Goal: Check status

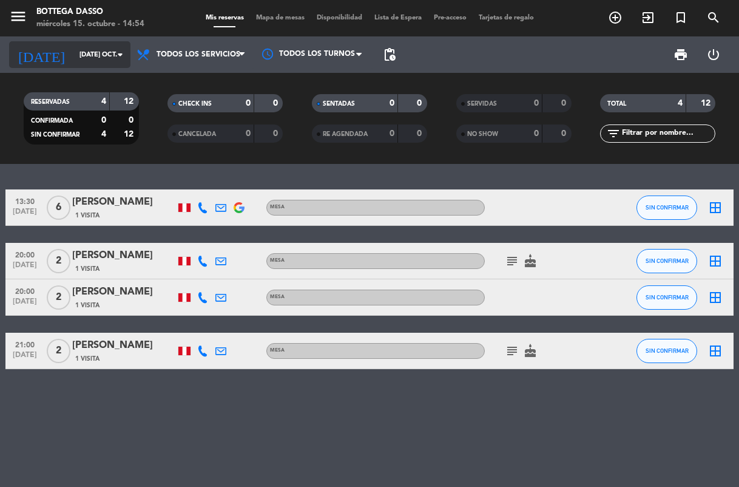
click at [113, 59] on icon "arrow_drop_down" at bounding box center [120, 54] width 15 height 15
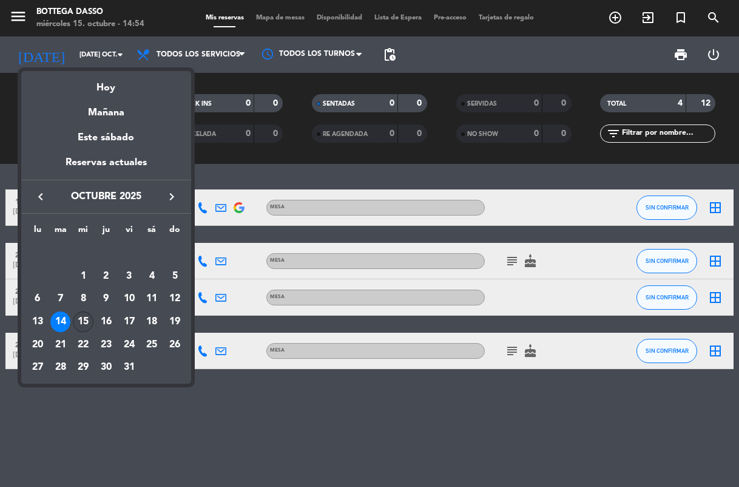
click at [85, 326] on div "15" at bounding box center [83, 321] width 21 height 21
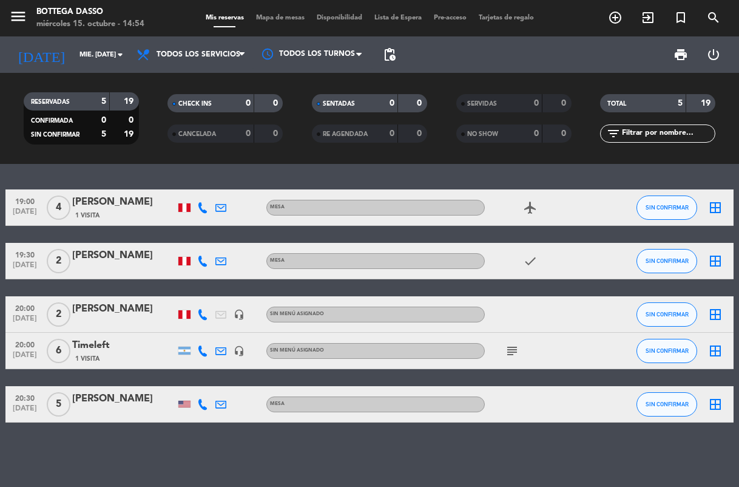
click at [527, 201] on icon "airplanemode_active" at bounding box center [530, 207] width 15 height 15
click at [527, 256] on icon "check" at bounding box center [530, 261] width 15 height 15
click at [530, 204] on icon "airplanemode_active" at bounding box center [530, 207] width 15 height 15
click at [547, 212] on div "airplanemode_active REGALO DE VIAJE" at bounding box center [539, 207] width 109 height 36
click at [180, 350] on div at bounding box center [184, 350] width 12 height 8
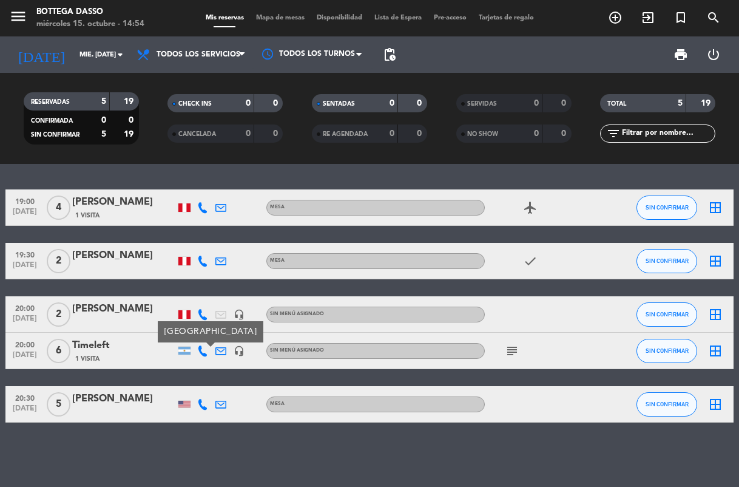
click at [516, 345] on icon "subject" at bounding box center [512, 350] width 15 height 15
click at [516, 346] on icon "subject" at bounding box center [512, 350] width 15 height 15
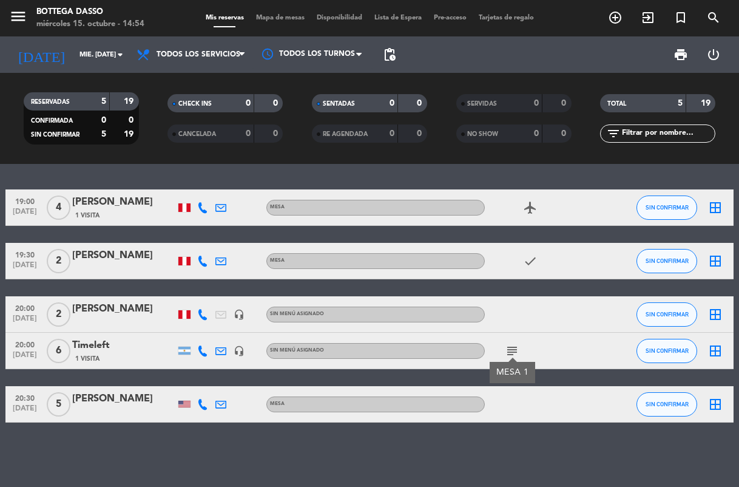
click at [518, 325] on div at bounding box center [539, 314] width 109 height 36
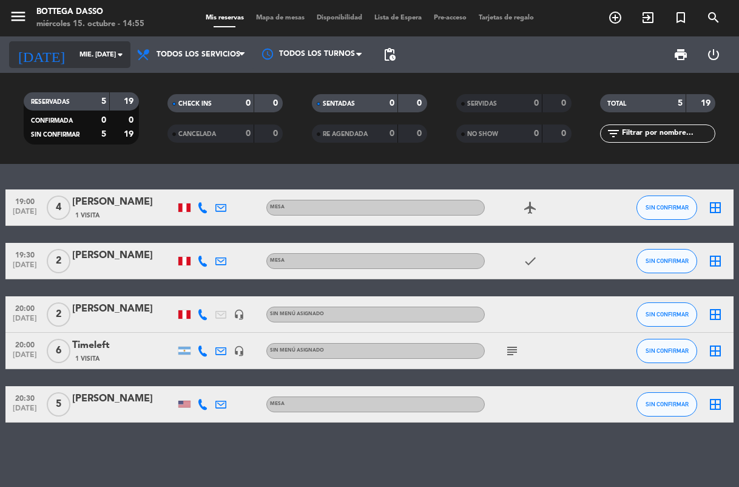
click at [111, 50] on input "mié. [DATE]" at bounding box center [119, 55] width 92 height 20
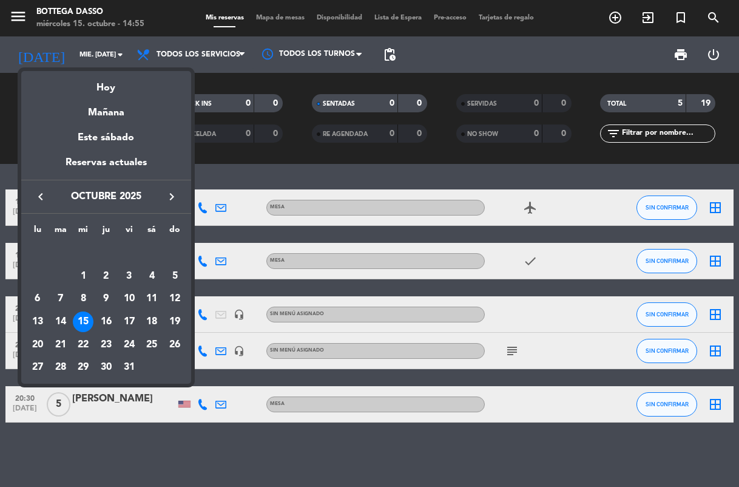
click at [499, 313] on div at bounding box center [369, 243] width 739 height 487
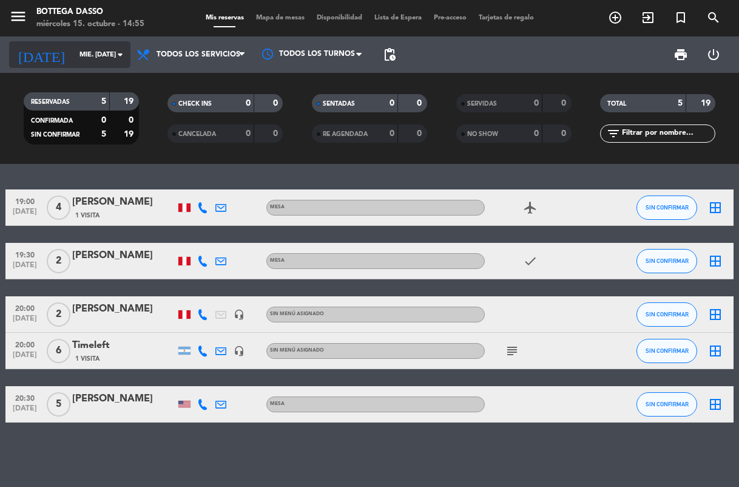
click at [113, 58] on icon "arrow_drop_down" at bounding box center [120, 54] width 15 height 15
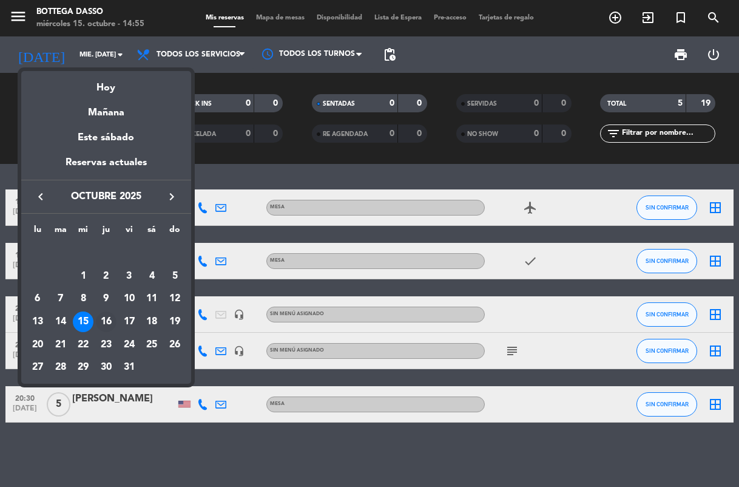
click at [110, 321] on div "16" at bounding box center [106, 321] width 21 height 21
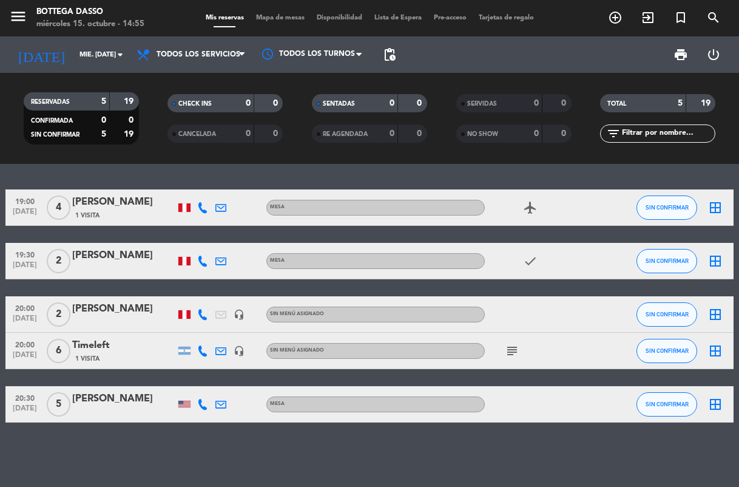
type input "[DEMOGRAPHIC_DATA] [DATE]"
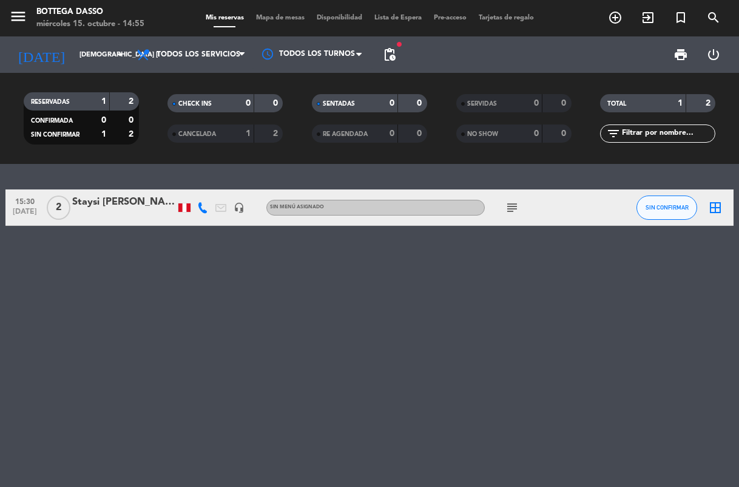
click at [508, 215] on div "subject" at bounding box center [539, 207] width 109 height 36
click at [507, 209] on icon "subject" at bounding box center [512, 207] width 15 height 15
drag, startPoint x: 507, startPoint y: 209, endPoint x: 518, endPoint y: 208, distance: 11.6
click at [518, 208] on icon "subject" at bounding box center [512, 207] width 15 height 15
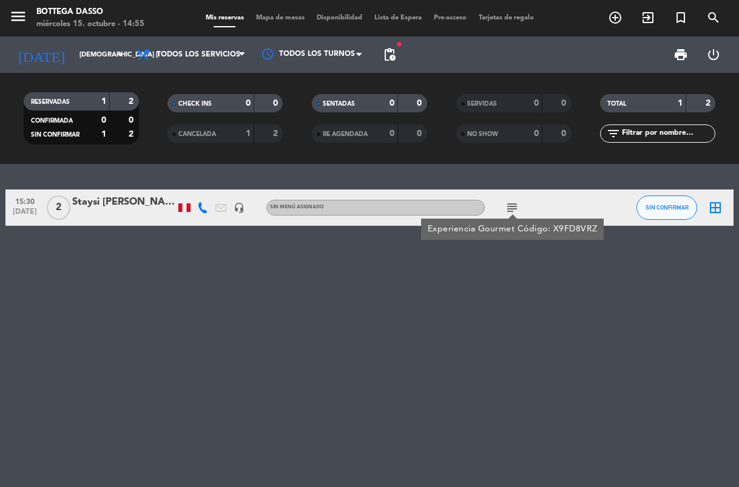
click at [505, 204] on icon "subject" at bounding box center [512, 207] width 15 height 15
click at [508, 204] on icon "subject" at bounding box center [512, 207] width 15 height 15
